Goal: Task Accomplishment & Management: Complete application form

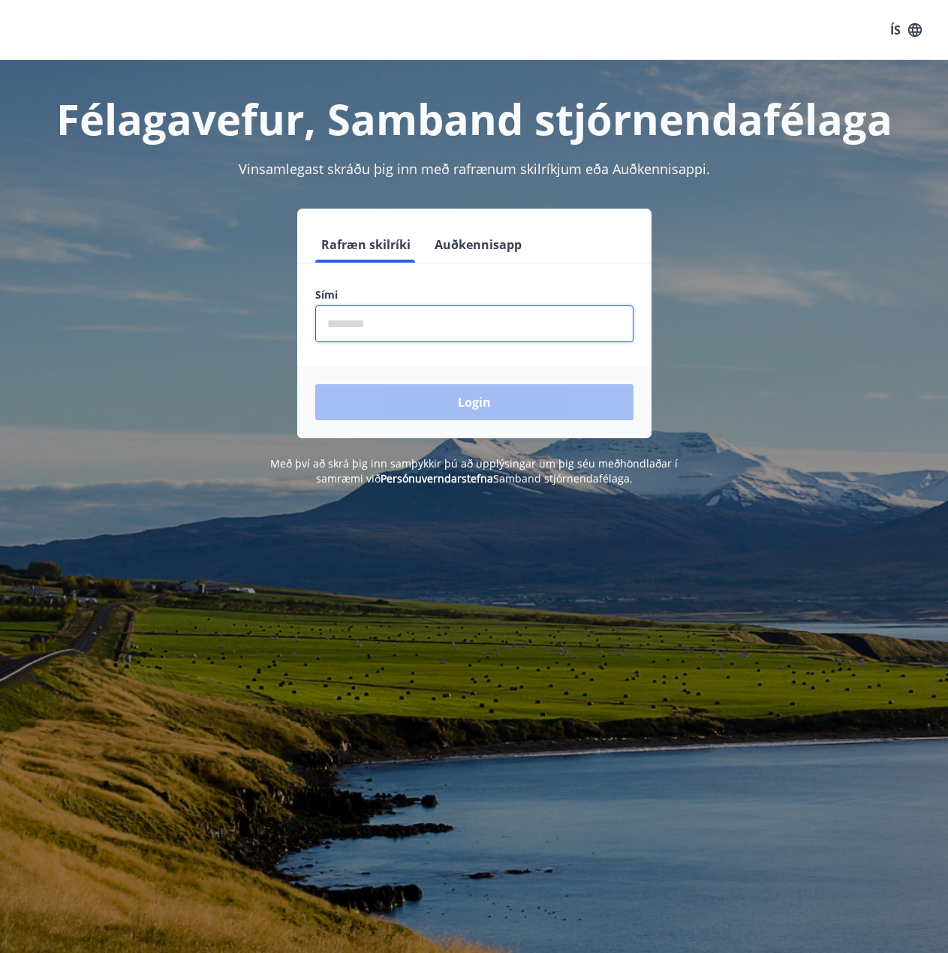
click at [476, 315] on input "phone" at bounding box center [474, 323] width 318 height 37
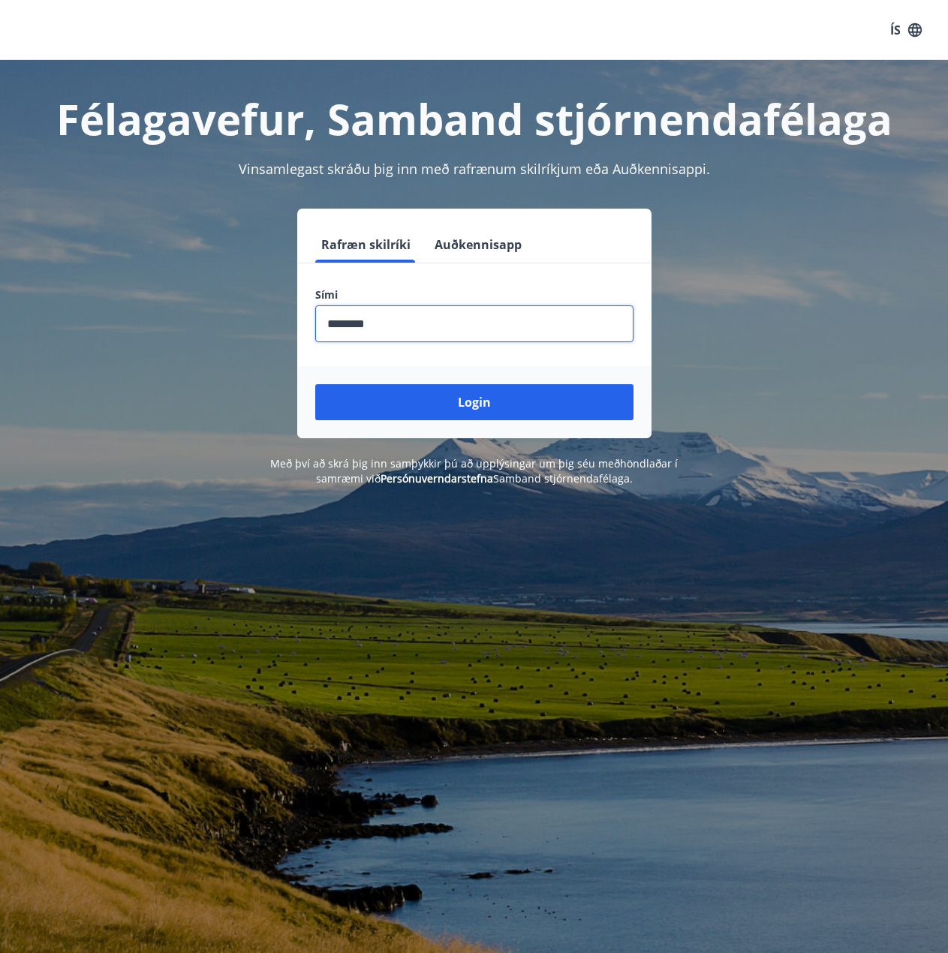
type input "********"
click at [315, 384] on button "Login" at bounding box center [474, 402] width 318 height 36
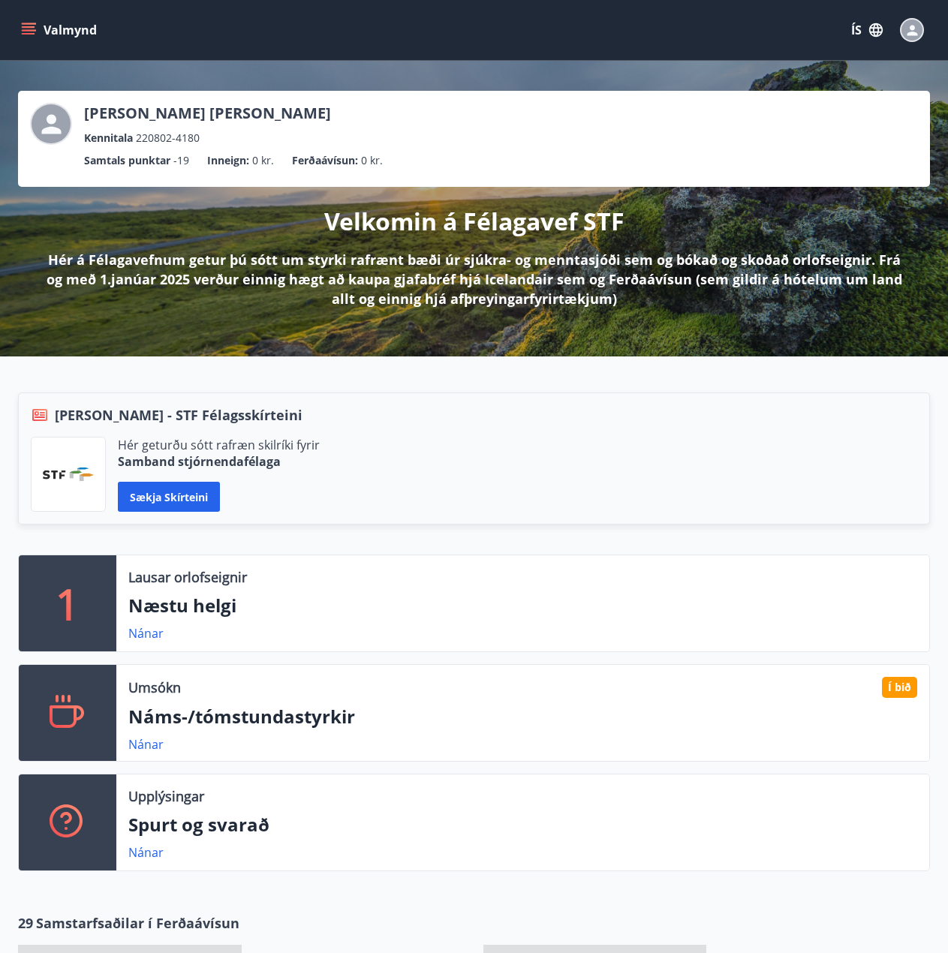
click at [24, 23] on icon "menu" at bounding box center [28, 30] width 15 height 15
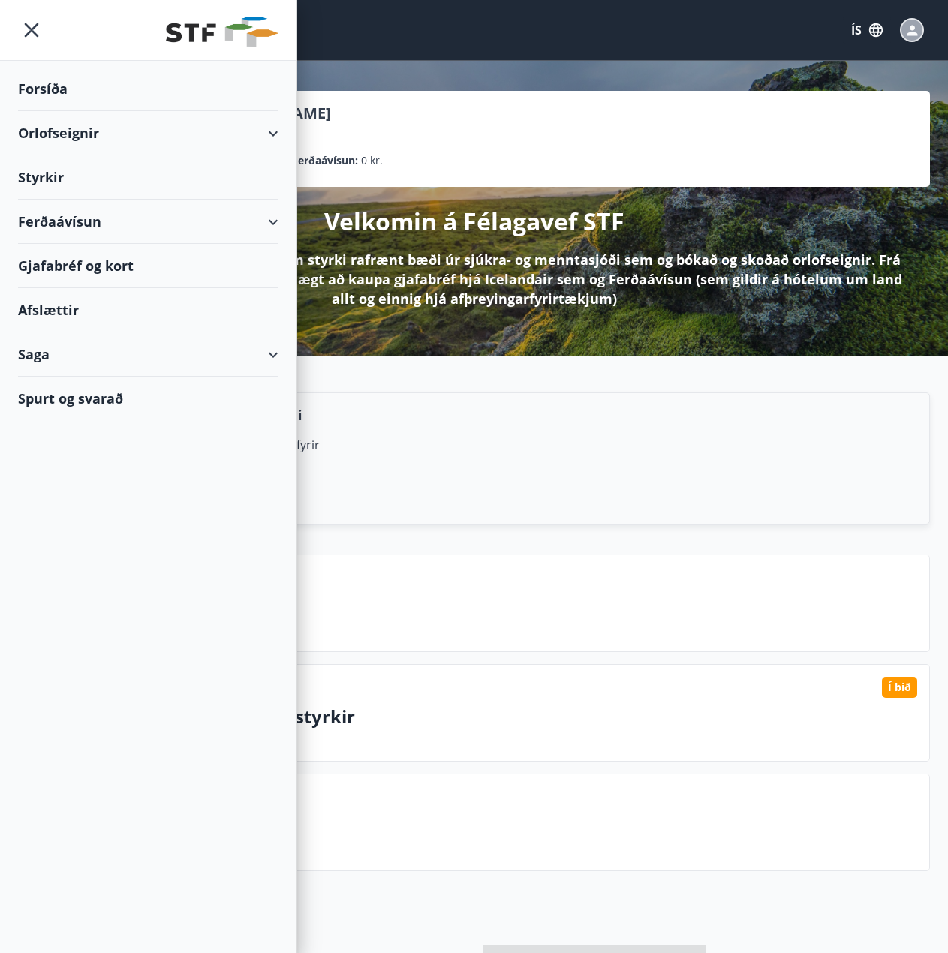
click at [219, 182] on div "Styrkir" at bounding box center [148, 177] width 260 height 44
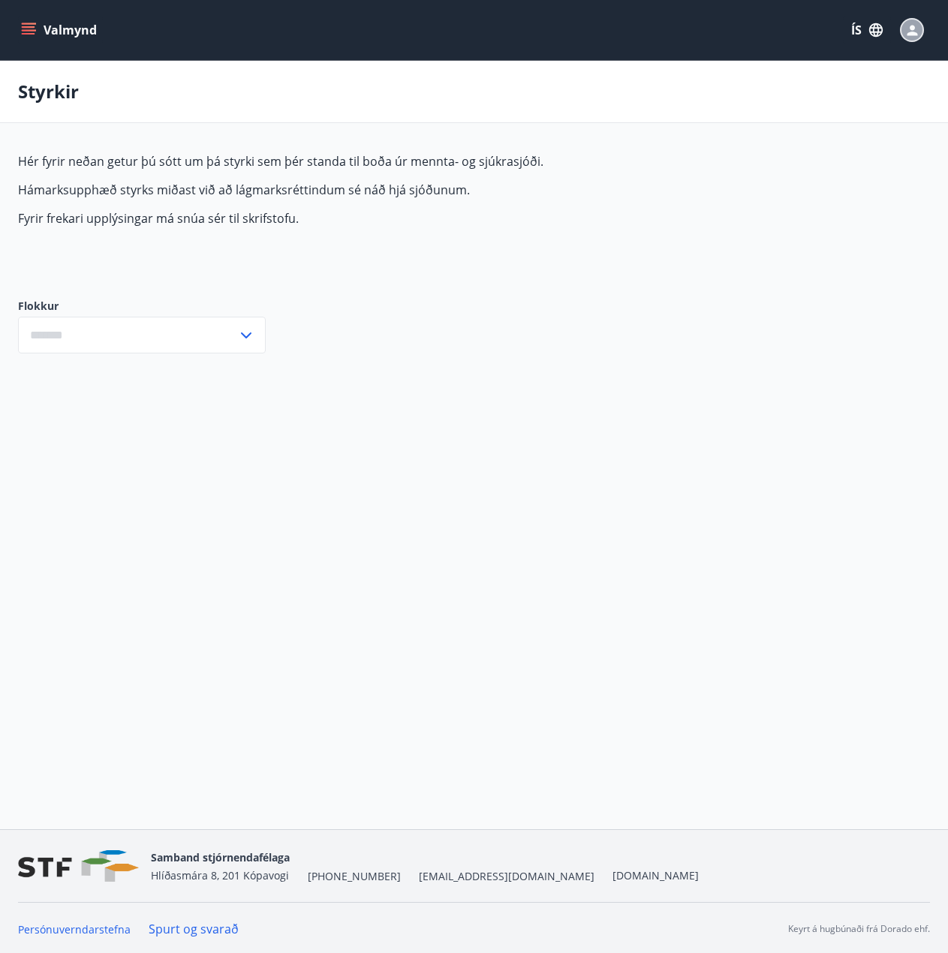
type input "***"
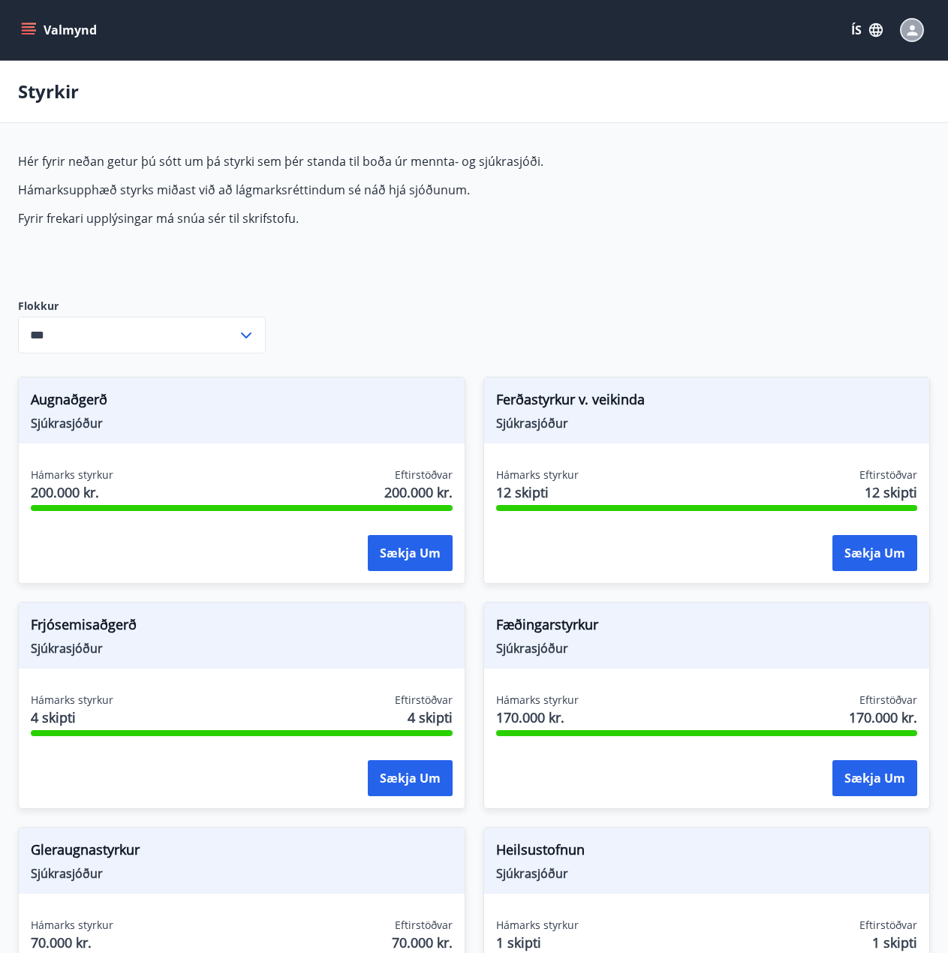
click at [24, 34] on icon "menu" at bounding box center [29, 34] width 14 height 2
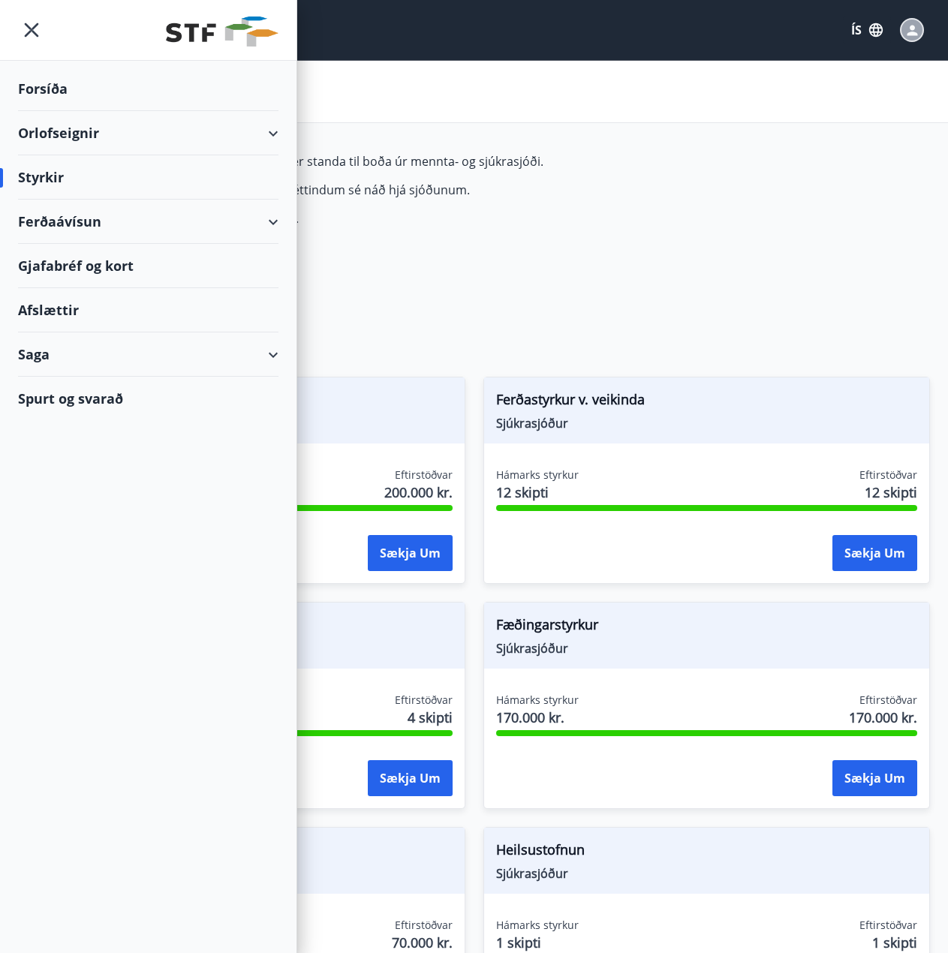
click at [129, 360] on div "Saga" at bounding box center [148, 354] width 260 height 44
click at [84, 461] on div "Umsóknir" at bounding box center [148, 456] width 236 height 32
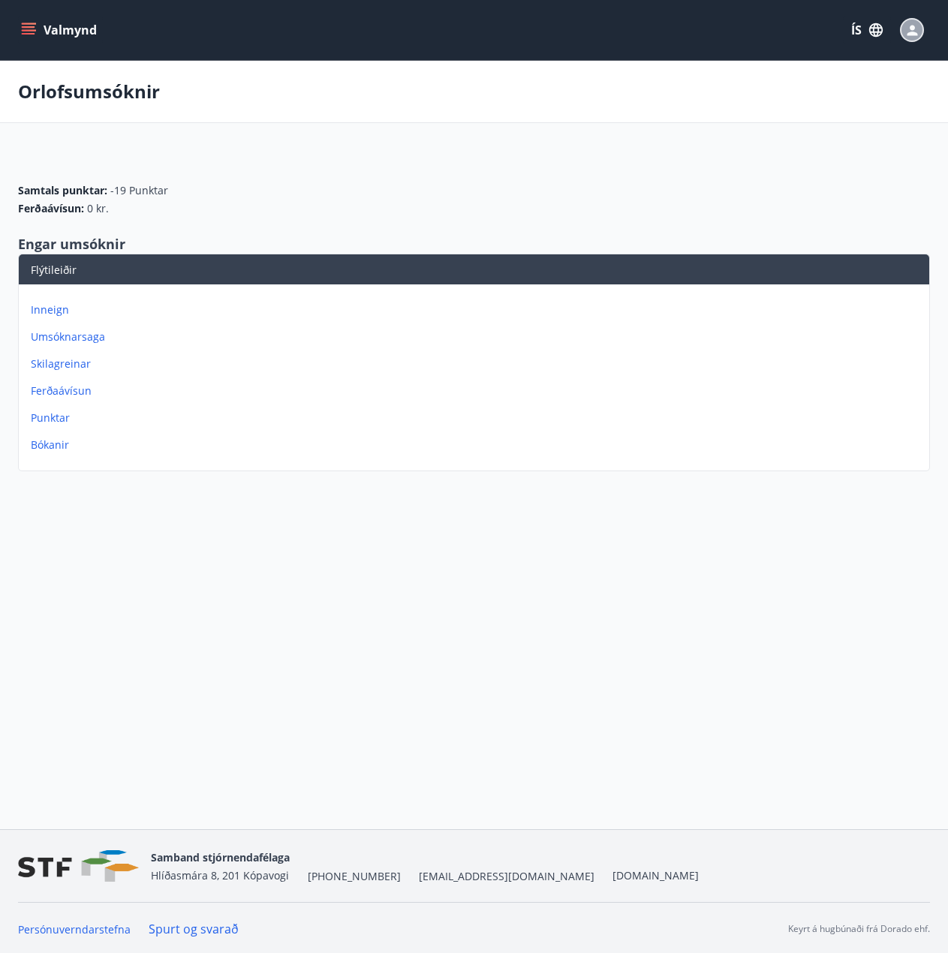
click at [89, 338] on p "Umsóknarsaga" at bounding box center [477, 336] width 892 height 15
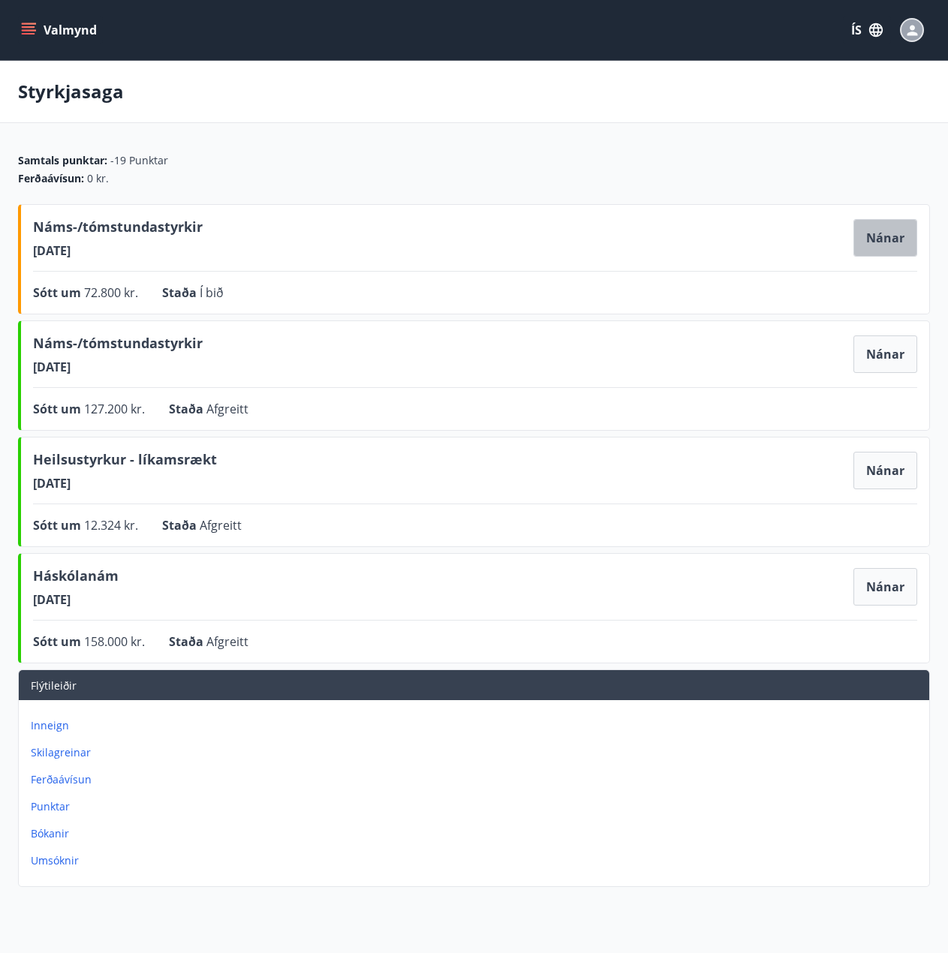
click at [869, 236] on button "Nánar" at bounding box center [885, 238] width 64 height 38
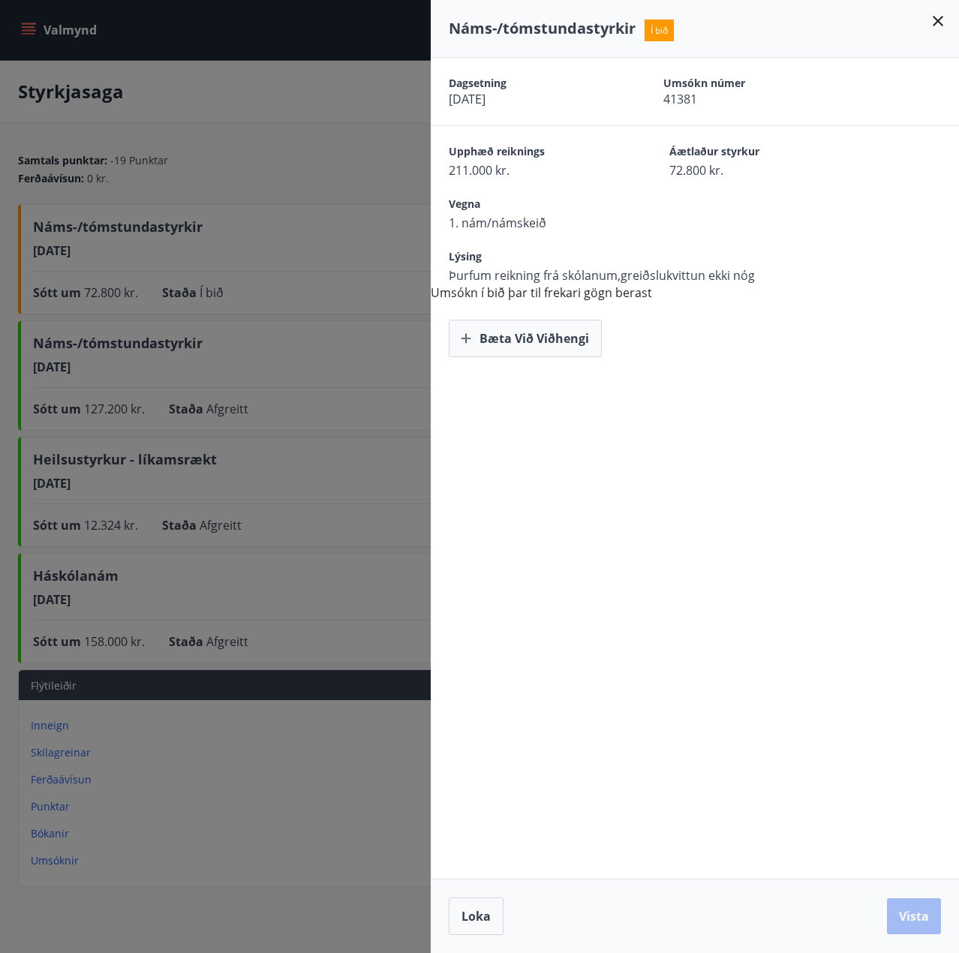
click at [560, 331] on button "Bæta við viðhengi" at bounding box center [525, 339] width 153 height 38
click at [496, 342] on button "Bæta við viðhengi" at bounding box center [525, 339] width 153 height 38
click at [527, 346] on icon "button" at bounding box center [532, 338] width 18 height 18
click at [941, 30] on div "Náms-/tómstundastyrkir Í bið" at bounding box center [695, 29] width 528 height 58
click at [936, 14] on icon at bounding box center [938, 21] width 18 height 18
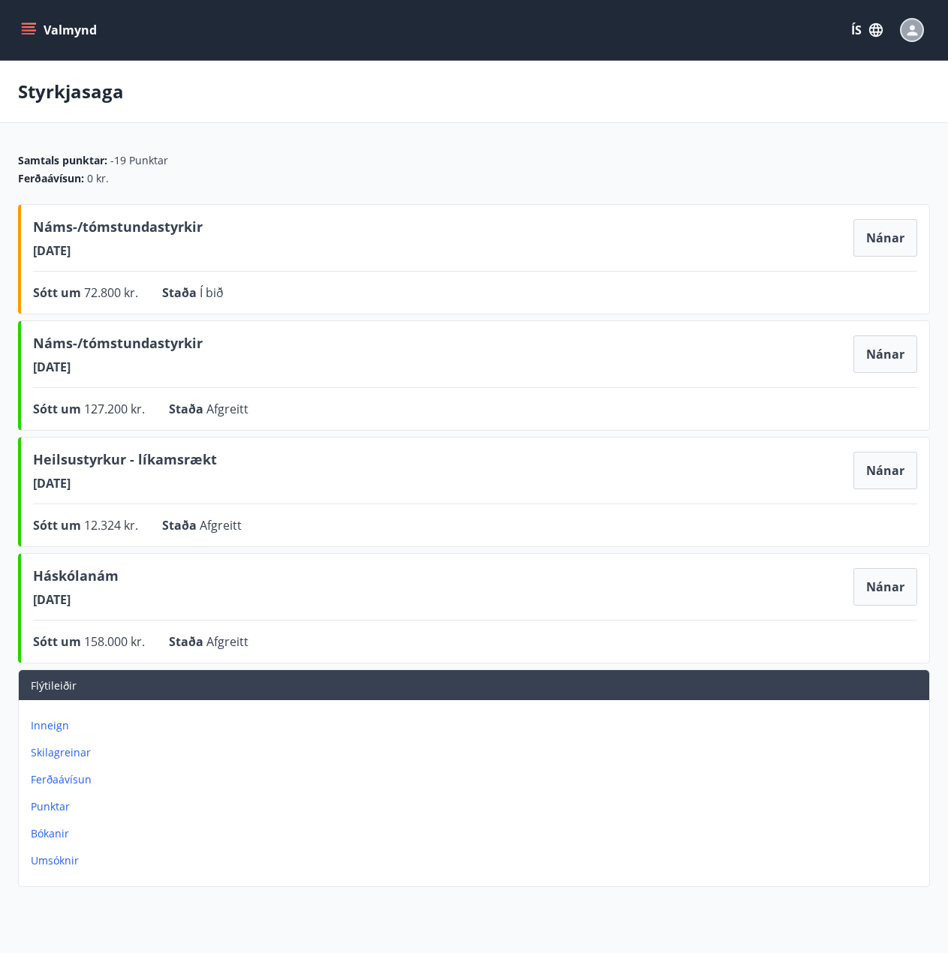
click at [891, 230] on button "Nánar" at bounding box center [885, 238] width 64 height 38
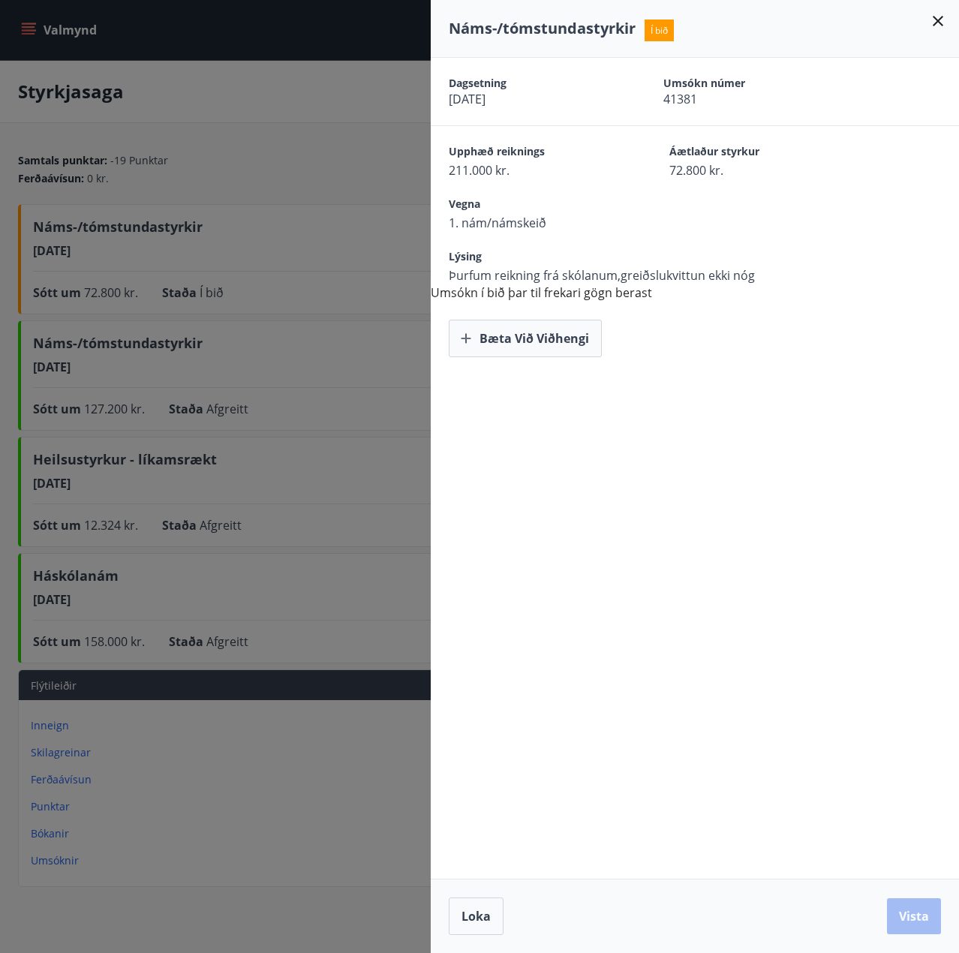
click at [582, 341] on button "Bæta við viðhengi" at bounding box center [525, 339] width 153 height 38
click at [921, 917] on button "Vista" at bounding box center [914, 916] width 54 height 36
